Goal: Register for event/course

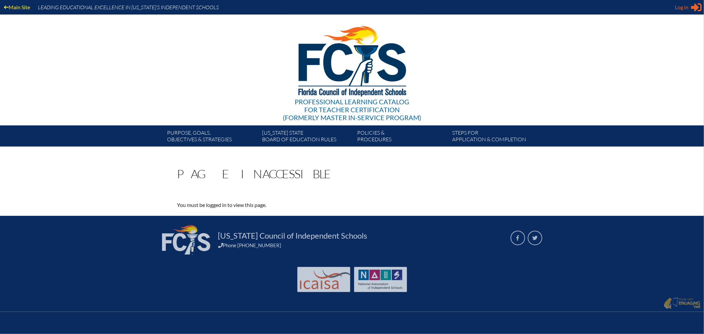
type input "Lola.arbuzow@thebenjaminschool.org"
click at [681, 6] on span "Log in" at bounding box center [682, 7] width 14 height 8
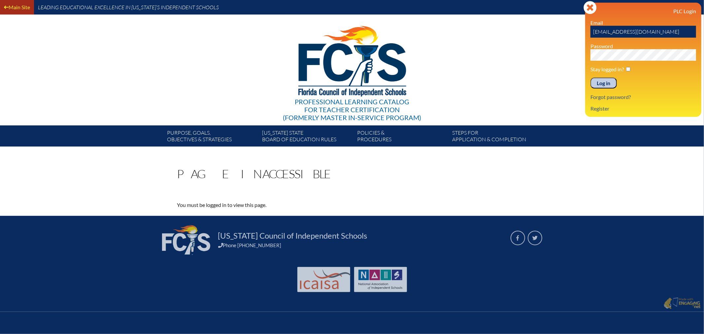
click at [18, 6] on link "Main Site" at bounding box center [16, 7] width 31 height 9
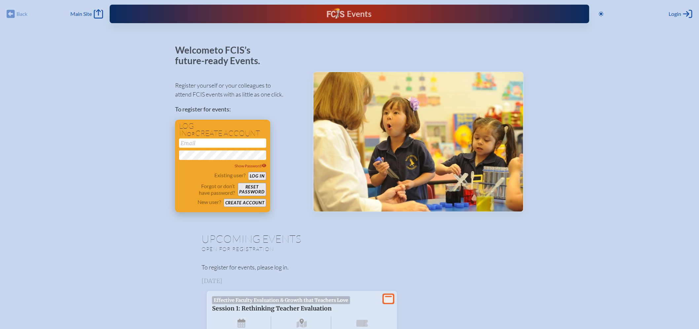
type input "[EMAIL_ADDRESS][DOMAIN_NAME]"
click at [253, 175] on button "Log in" at bounding box center [257, 176] width 18 height 8
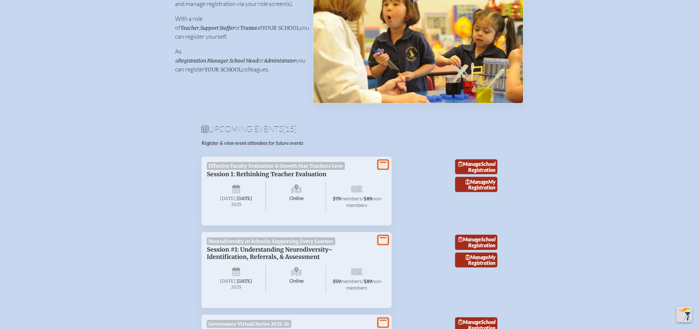
scroll to position [183, 0]
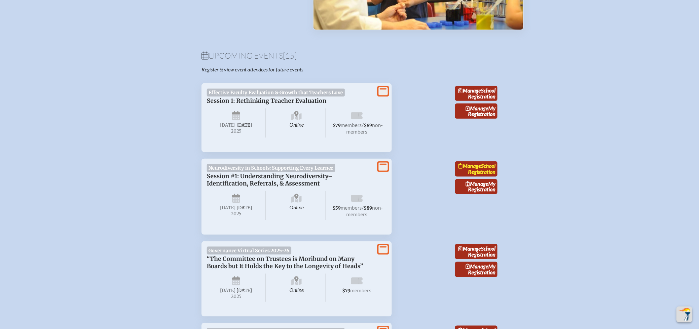
click at [481, 169] on span "Manage" at bounding box center [469, 165] width 23 height 6
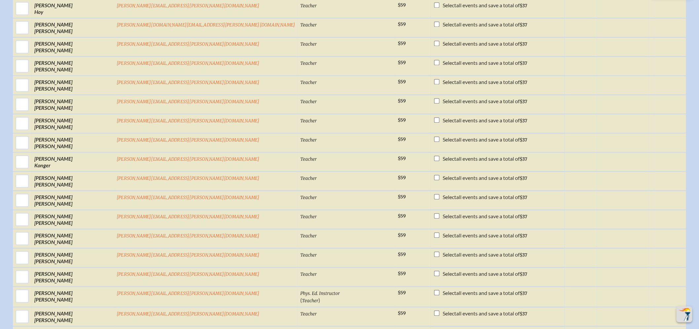
scroll to position [1467, 0]
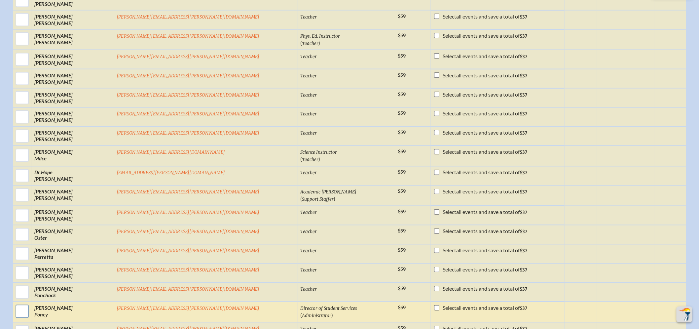
click at [30, 303] on input "checkbox" at bounding box center [22, 311] width 17 height 17
checkbox input "true"
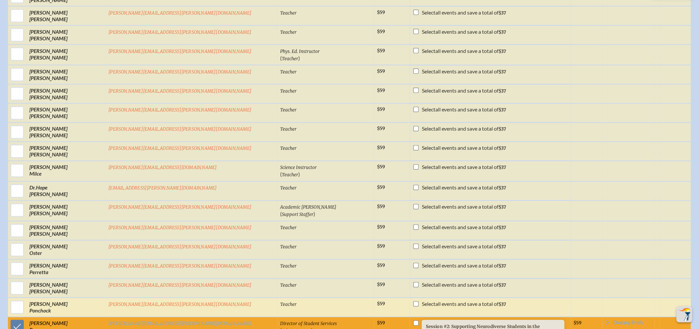
click at [413, 301] on input "checkbox" at bounding box center [415, 303] width 5 height 5
checkbox input "true"
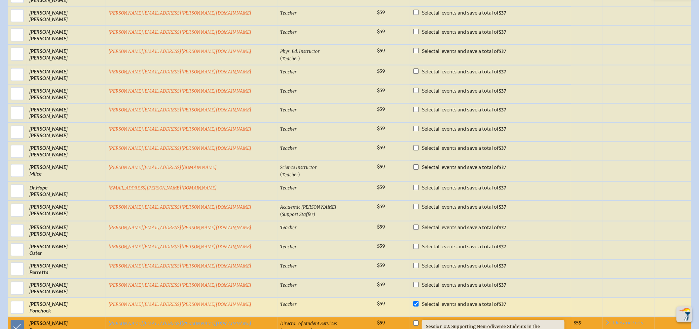
checkbox input "true"
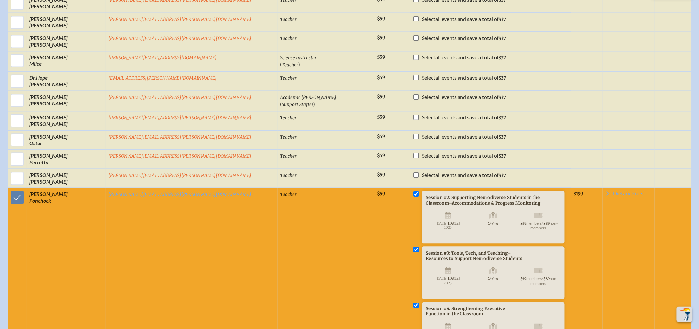
scroll to position [1614, 0]
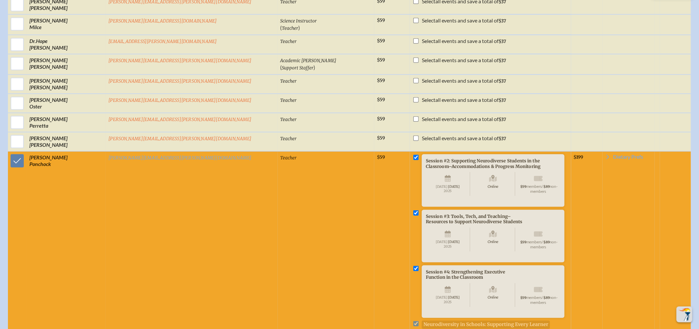
click at [413, 154] on input "checkbox" at bounding box center [415, 156] width 5 height 5
checkbox input "false"
click at [413, 265] on input "checkbox" at bounding box center [415, 267] width 5 height 5
checkbox input "false"
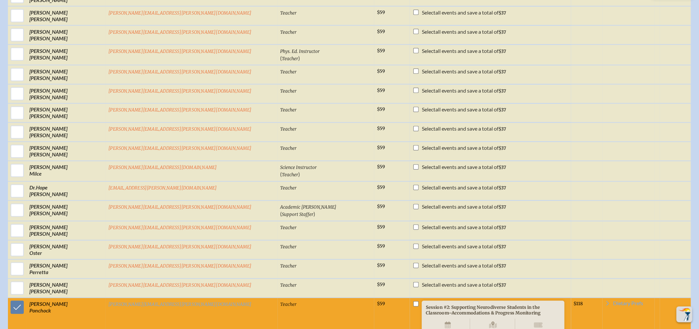
scroll to position [1541, 0]
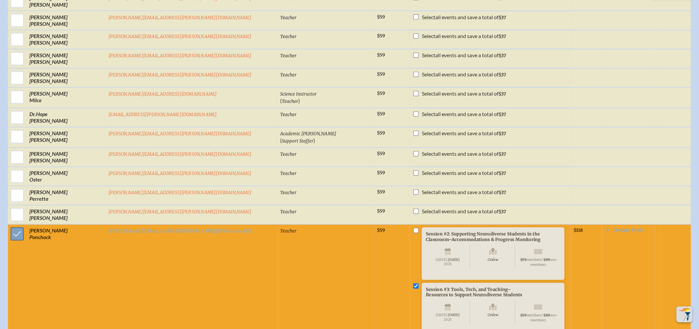
click at [25, 226] on input "checkbox" at bounding box center [17, 234] width 17 height 17
checkbox input "false"
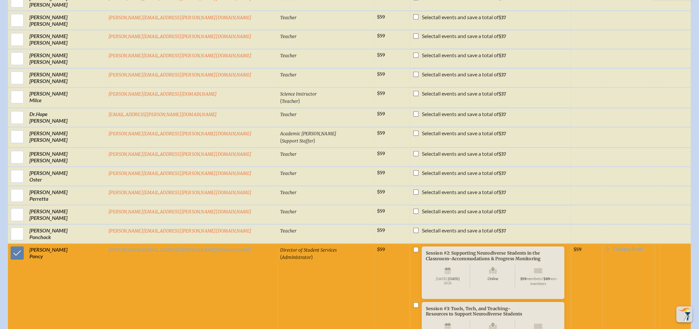
click at [448, 276] on span "[DATE]" at bounding box center [454, 278] width 12 height 4
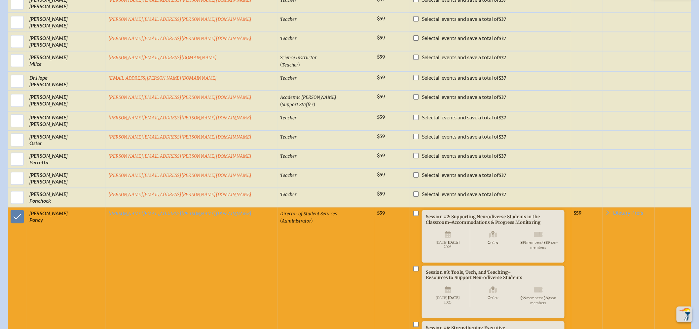
scroll to position [1724, 0]
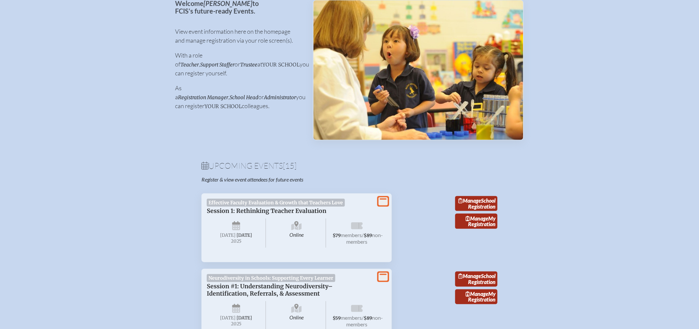
scroll to position [147, 0]
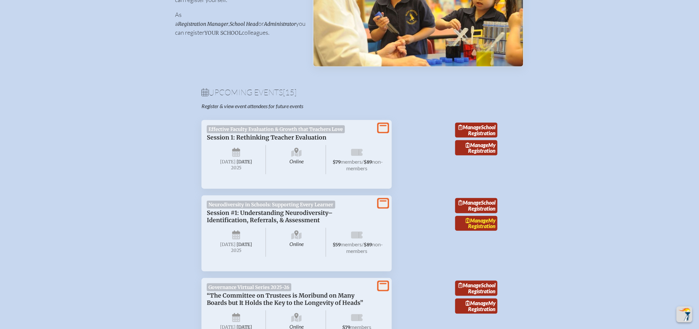
click at [481, 223] on span "Manage" at bounding box center [477, 220] width 23 height 6
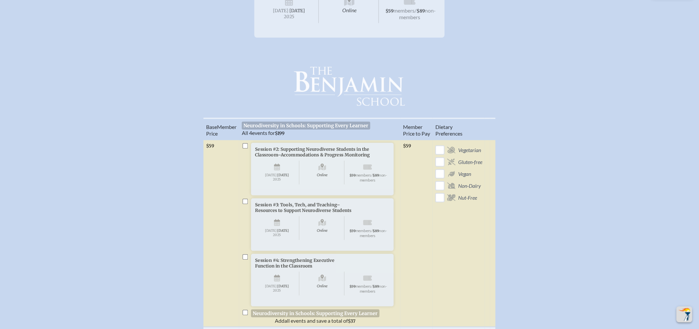
scroll to position [330, 0]
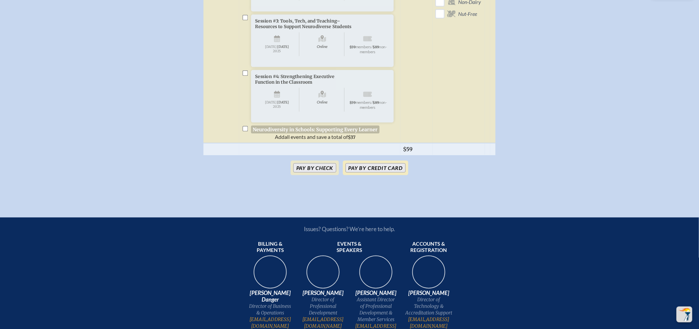
click at [371, 172] on button "Pay by Credit Card" at bounding box center [375, 167] width 60 height 9
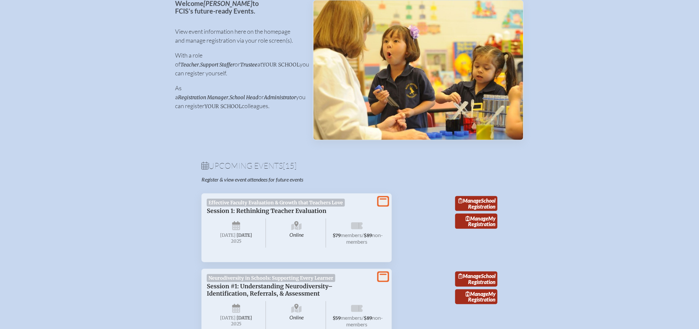
scroll to position [110, 0]
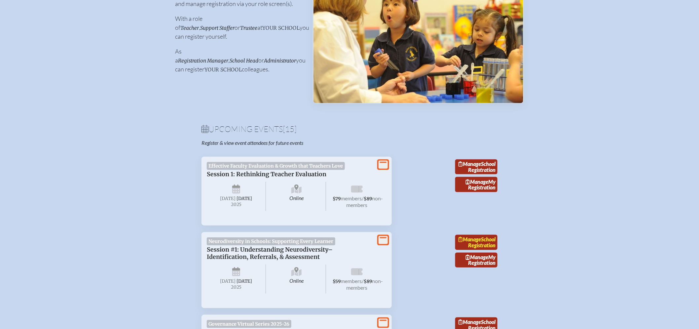
click at [486, 250] on link "Manage School Registration" at bounding box center [476, 241] width 42 height 15
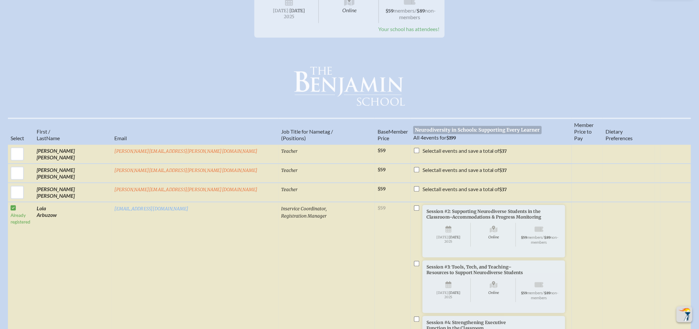
scroll to position [183, 0]
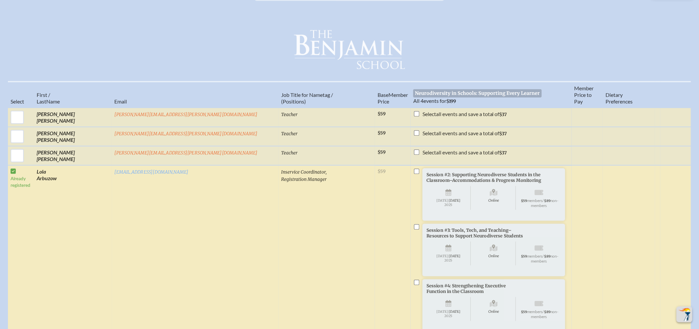
click at [34, 170] on td "Already registered" at bounding box center [21, 258] width 26 height 187
click at [34, 168] on td "Already registered" at bounding box center [21, 258] width 26 height 187
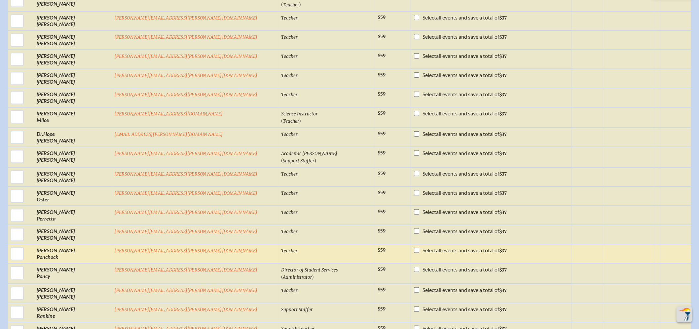
scroll to position [1688, 0]
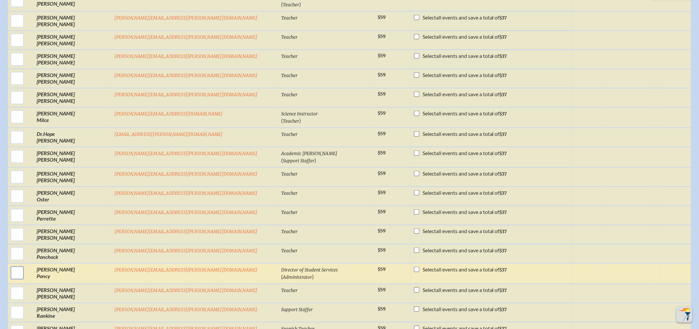
click at [25, 264] on input "checkbox" at bounding box center [17, 272] width 17 height 17
checkbox input "true"
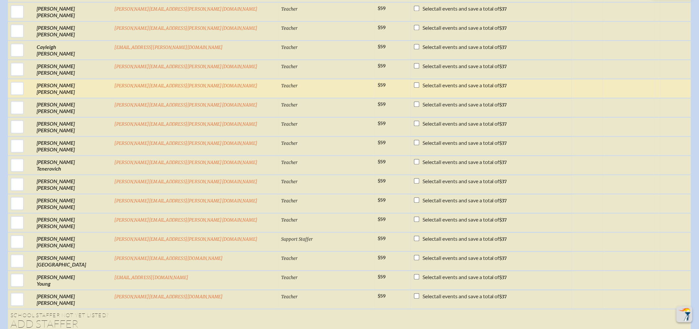
scroll to position [2422, 0]
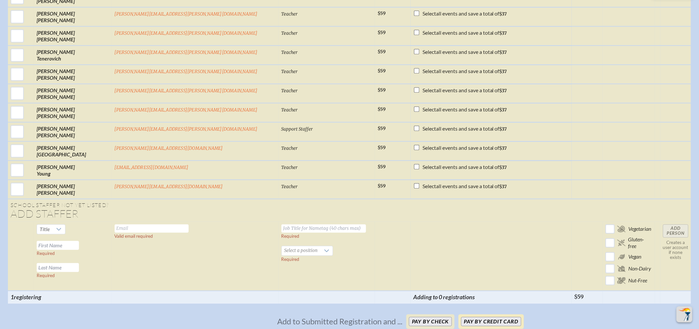
click at [484, 317] on button "Pay by Credit Card" at bounding box center [491, 321] width 60 height 9
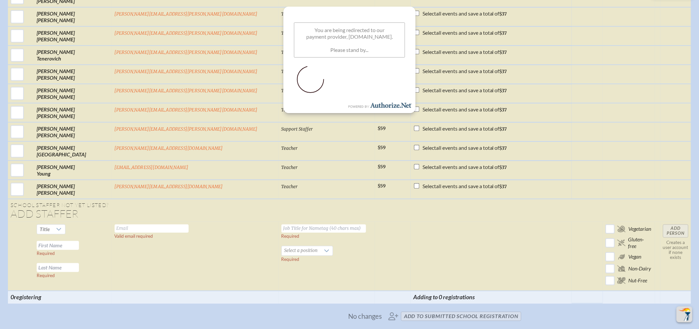
click at [323, 95] on div at bounding box center [310, 79] width 33 height 33
click at [296, 224] on input "text" at bounding box center [323, 228] width 85 height 8
